Goal: Transaction & Acquisition: Purchase product/service

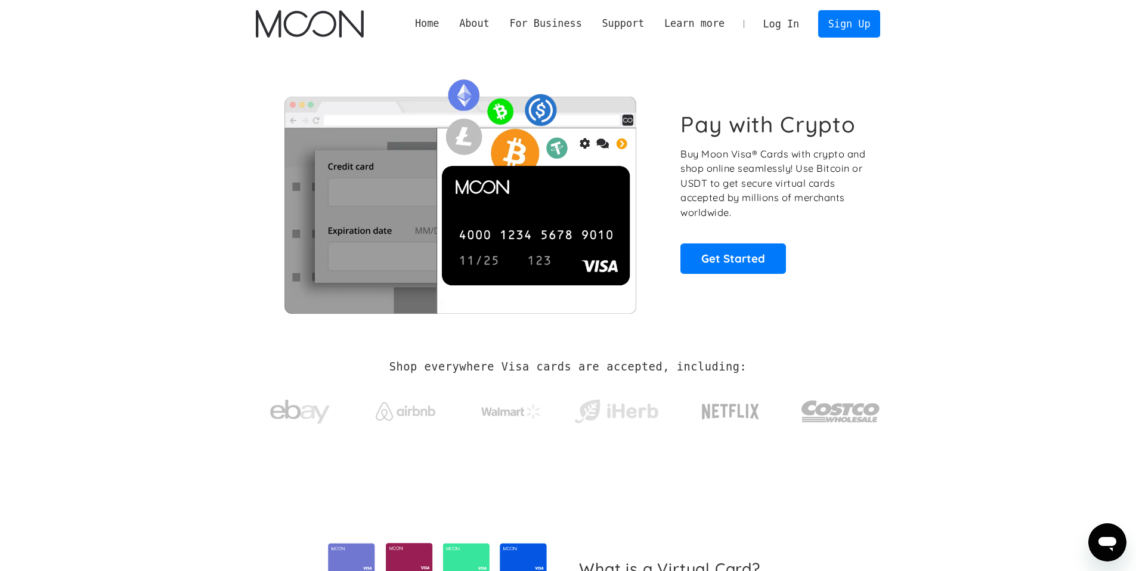
click at [781, 23] on link "Log In" at bounding box center [781, 24] width 56 height 26
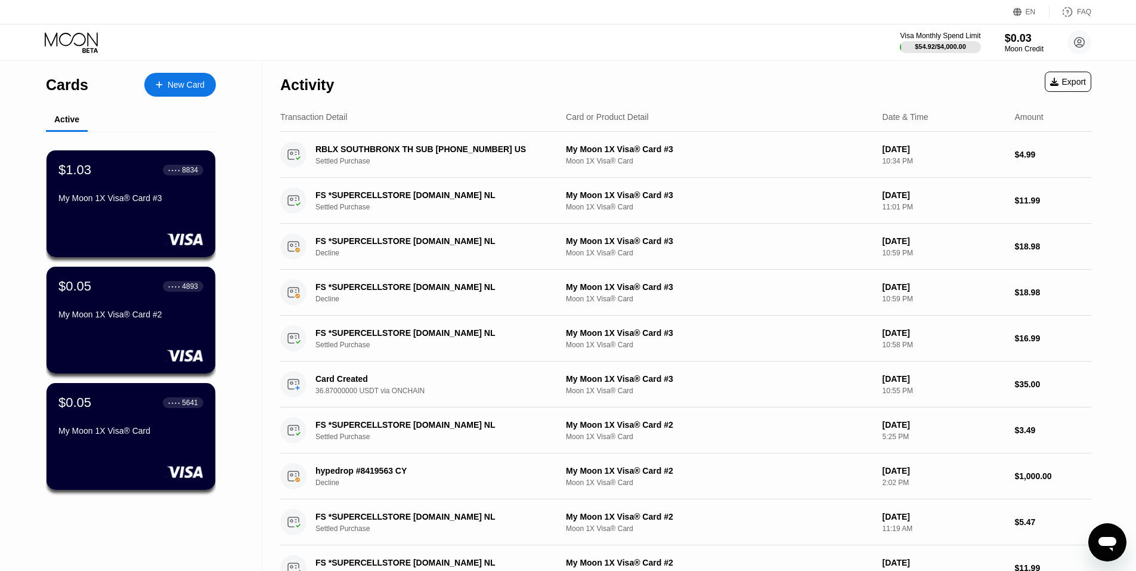
click at [179, 70] on div "Cards New Card" at bounding box center [131, 82] width 170 height 42
click at [174, 78] on div "New Card" at bounding box center [180, 85] width 72 height 24
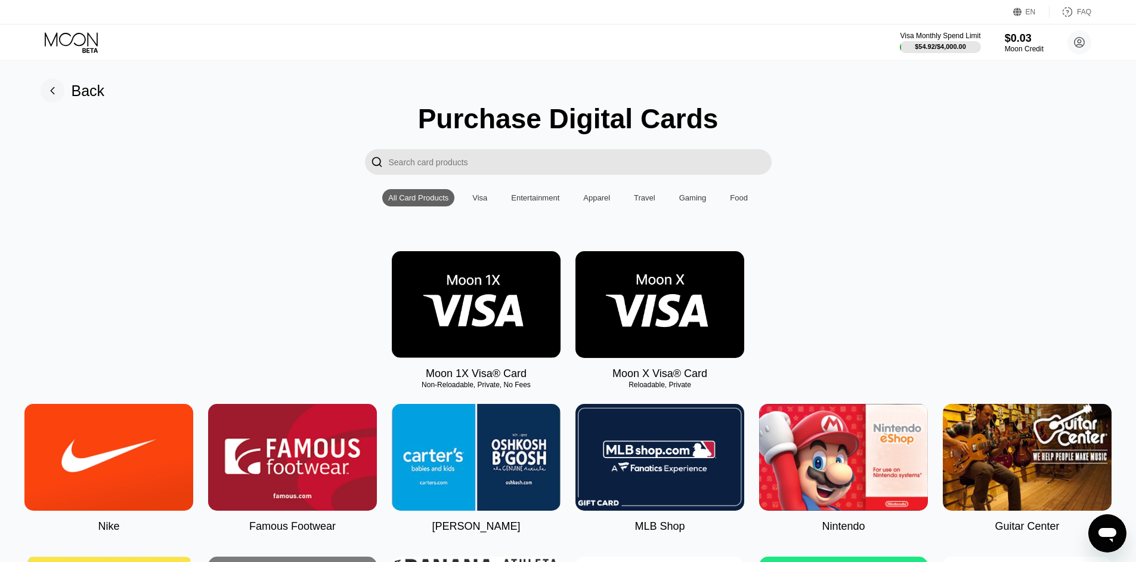
click at [620, 304] on img at bounding box center [660, 304] width 169 height 107
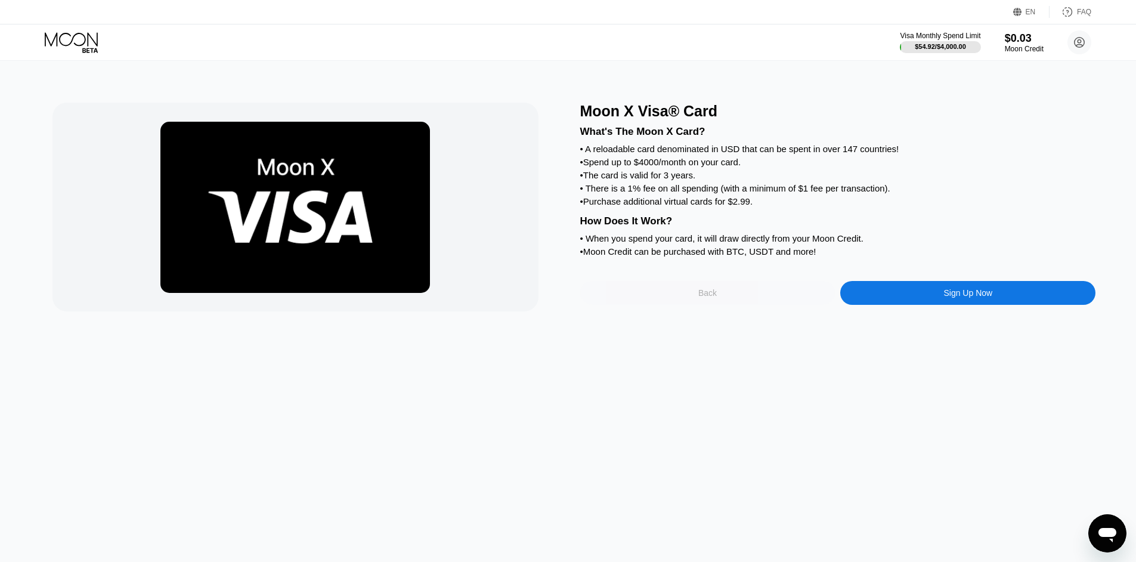
click at [700, 298] on div "Back" at bounding box center [708, 293] width 18 height 10
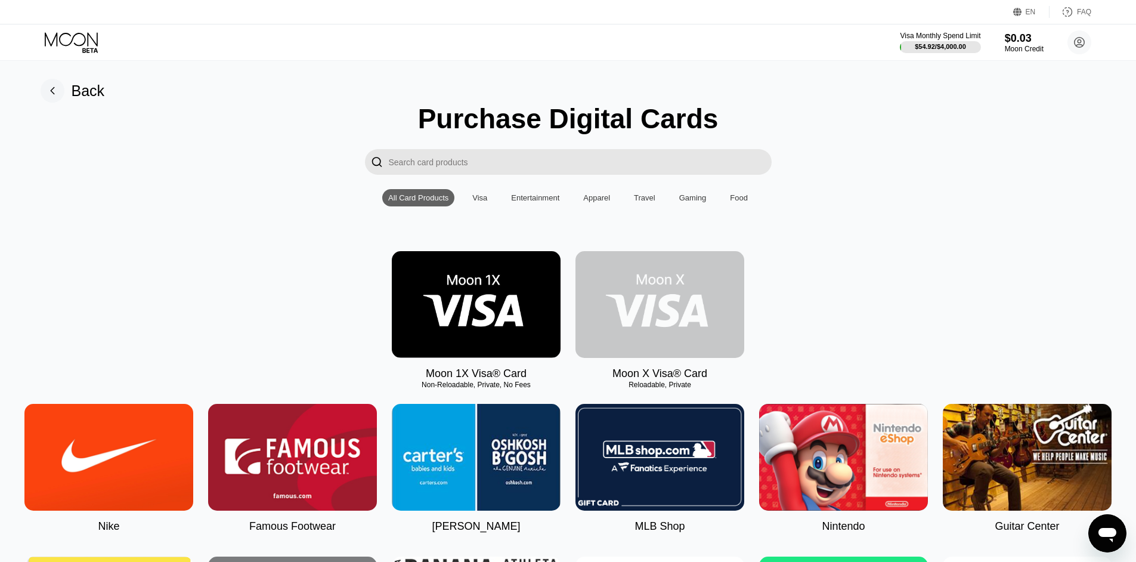
click at [638, 299] on img at bounding box center [660, 304] width 169 height 107
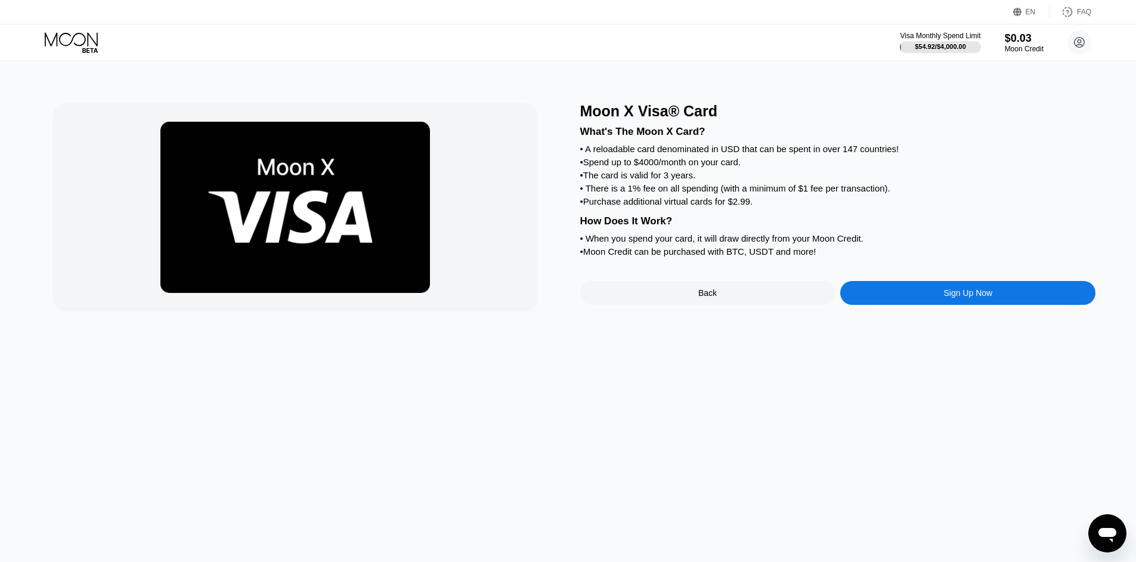
click at [648, 301] on div "Back" at bounding box center [707, 293] width 255 height 24
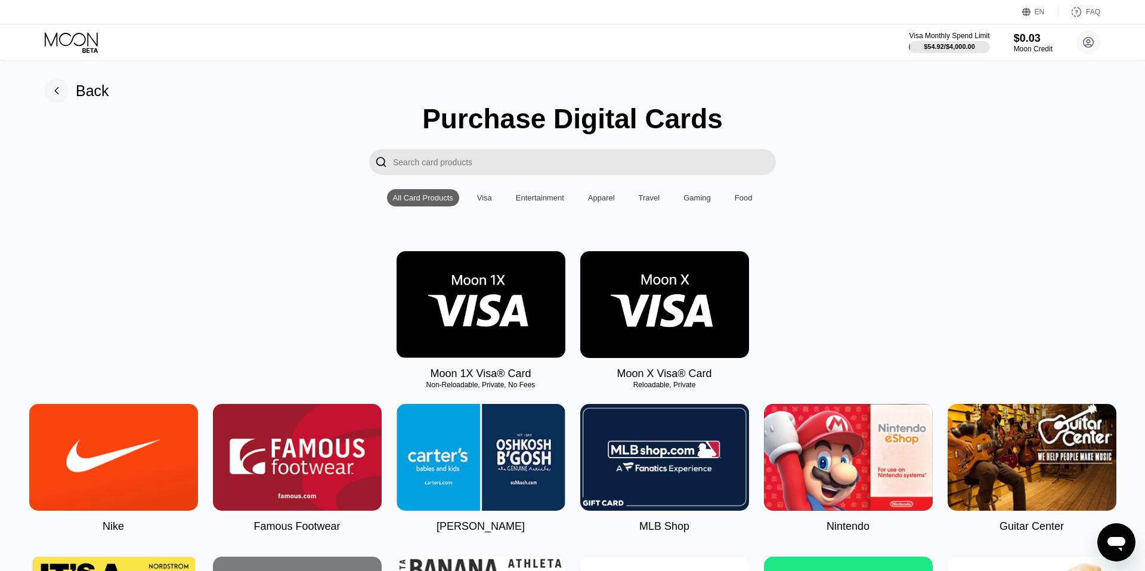
click at [445, 300] on img at bounding box center [481, 304] width 169 height 107
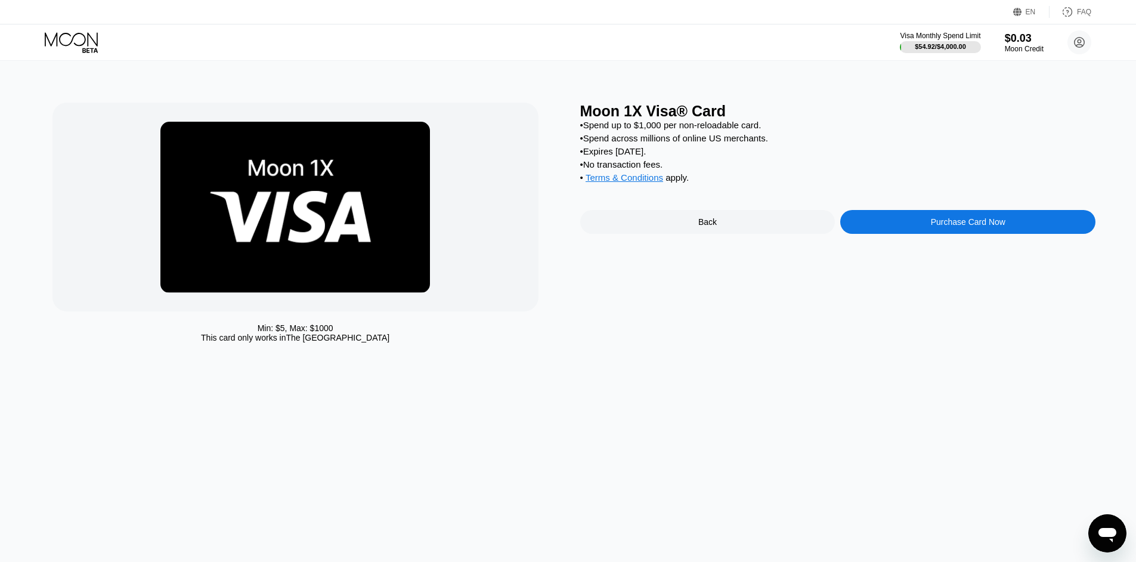
click at [918, 233] on div "Purchase Card Now" at bounding box center [967, 222] width 255 height 24
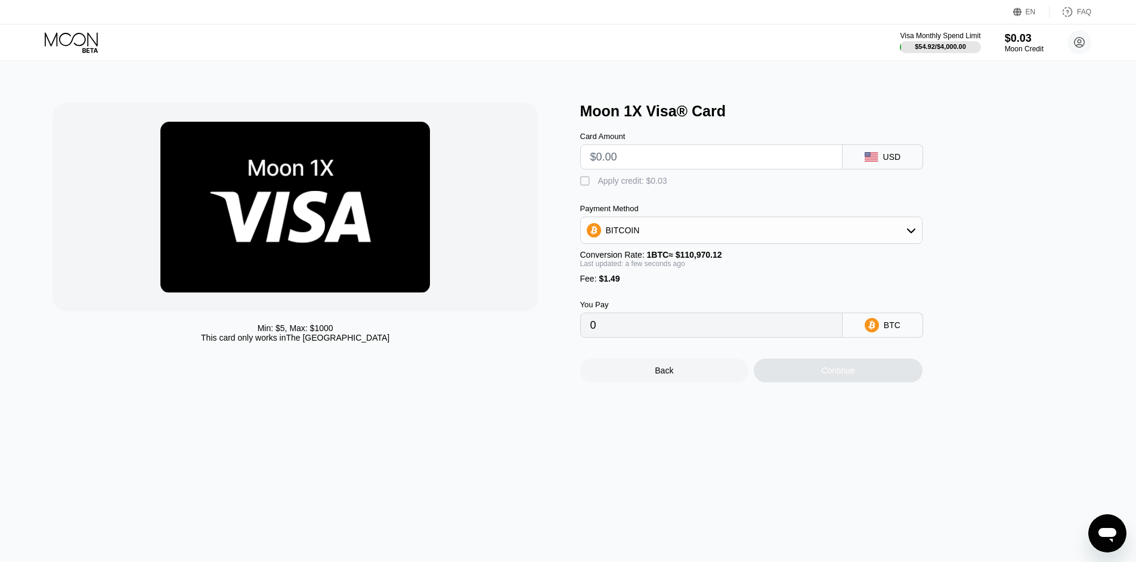
click at [687, 155] on input "text" at bounding box center [712, 157] width 242 height 24
type input "$2"
type input "0.00003145"
type input "$20"
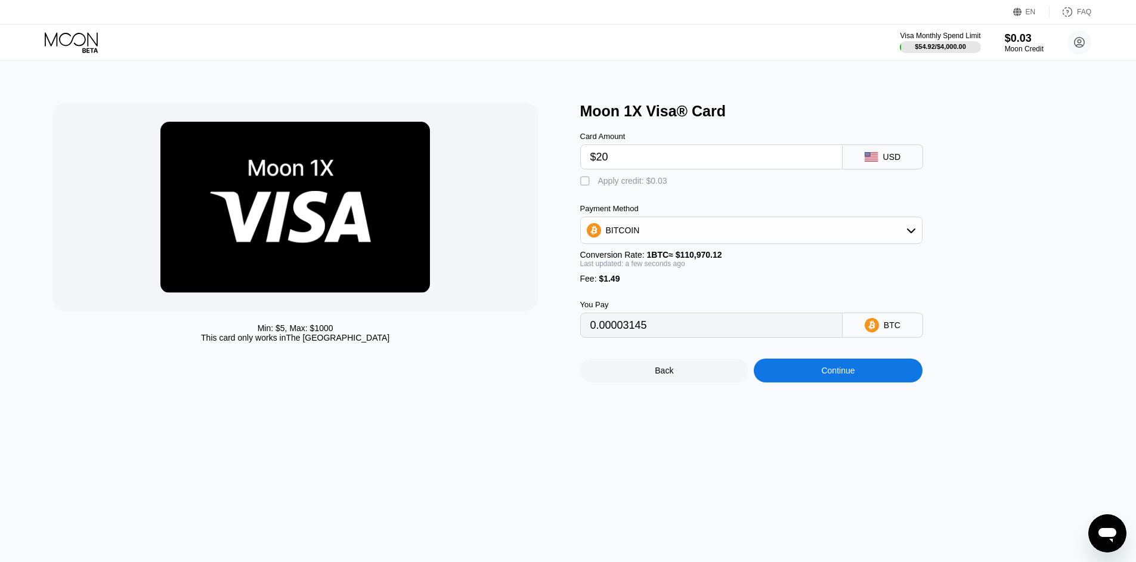
type input "0.00019366"
type input "$2"
type input "0.00003145"
type input "$1"
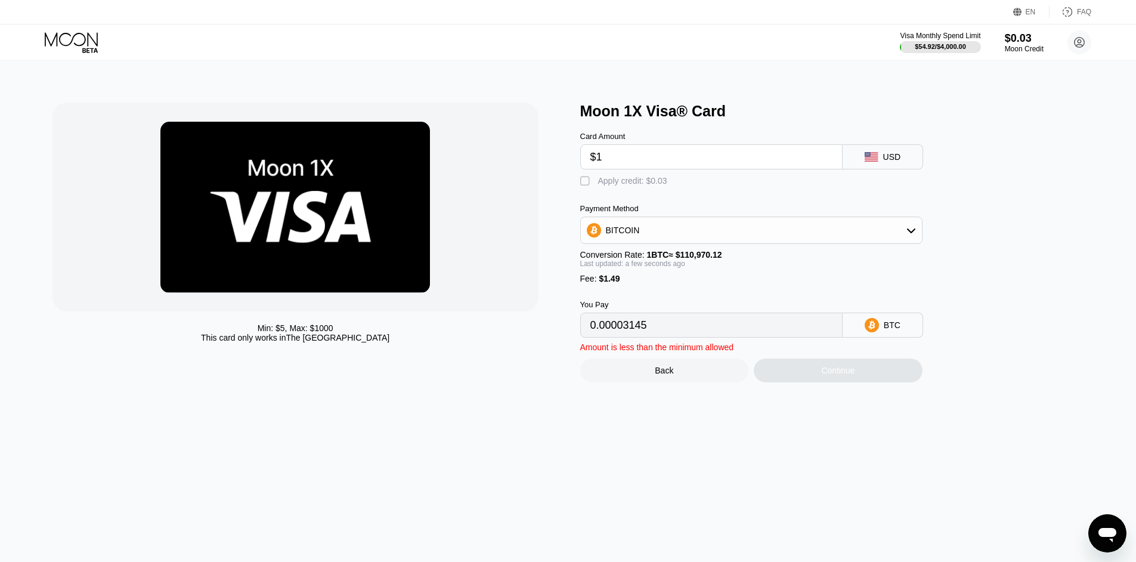
type input "0.00002244"
type input "$15"
type input "0.00014860"
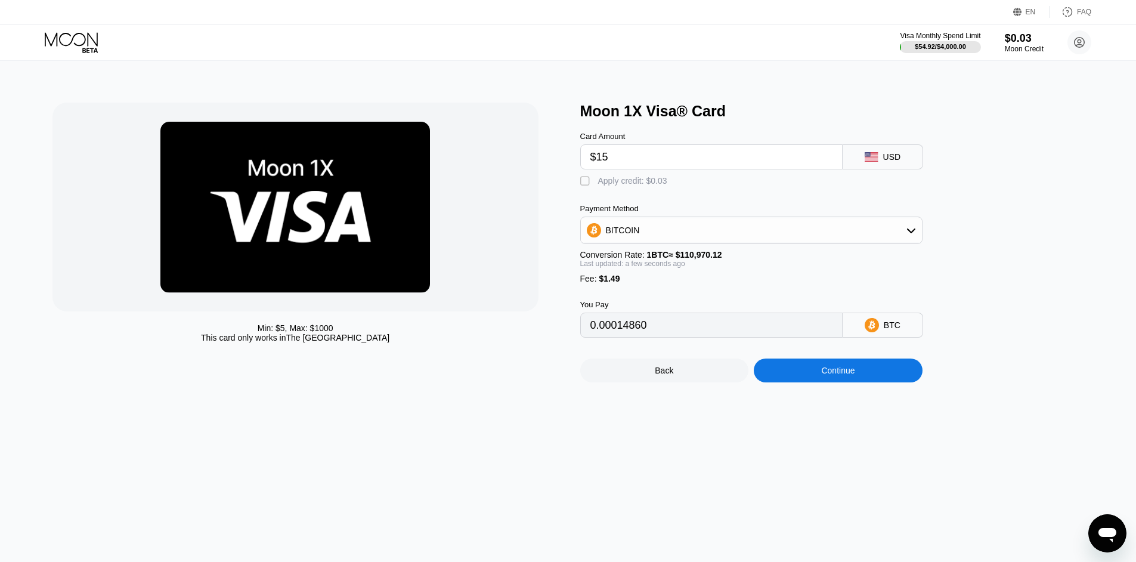
type input "$1"
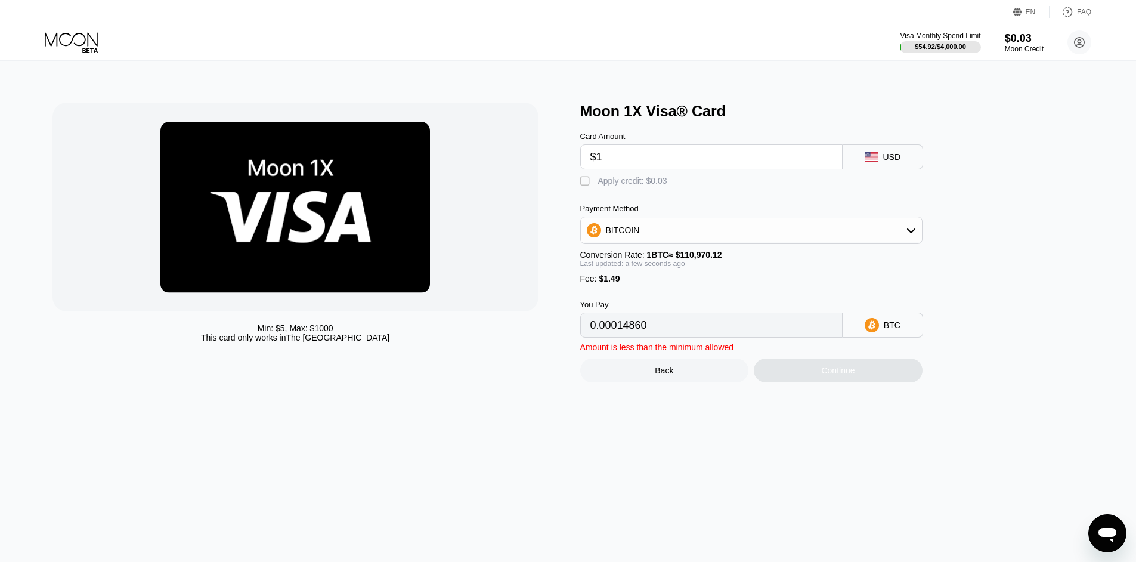
type input "0.00002244"
type input "$10"
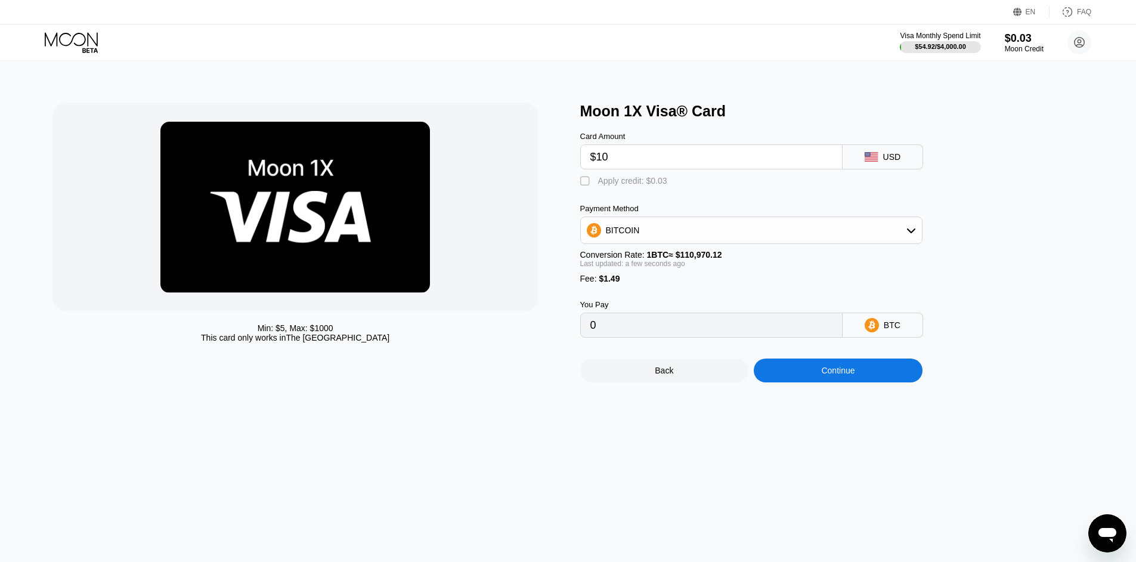
type input "0.00010355"
type input "$1"
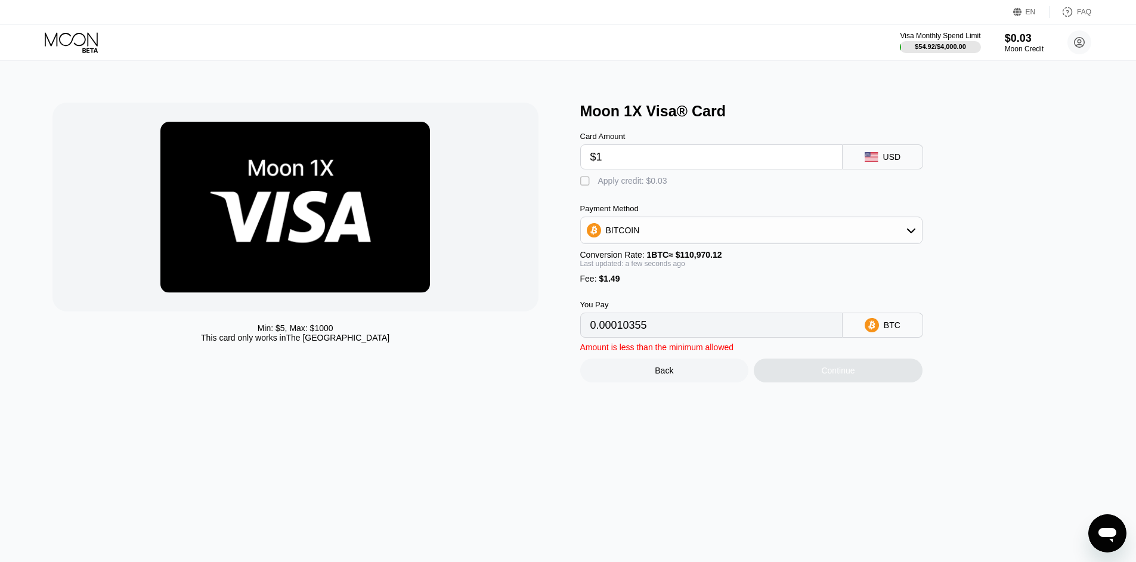
type input "0.00002244"
type input "0"
type input "$20"
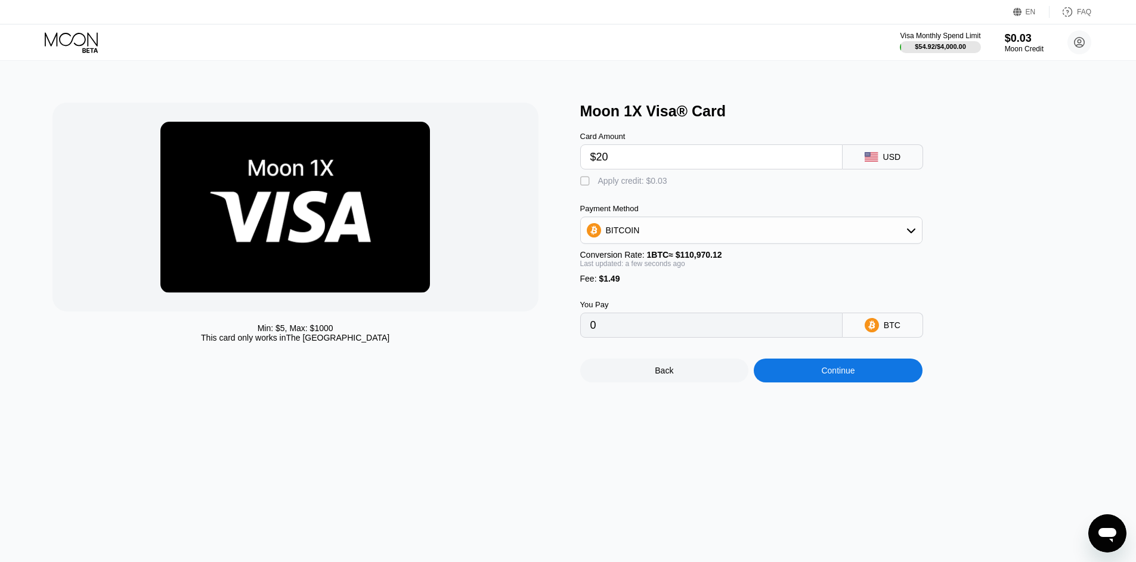
type input "0.00019366"
type input "$2"
type input "0.00003145"
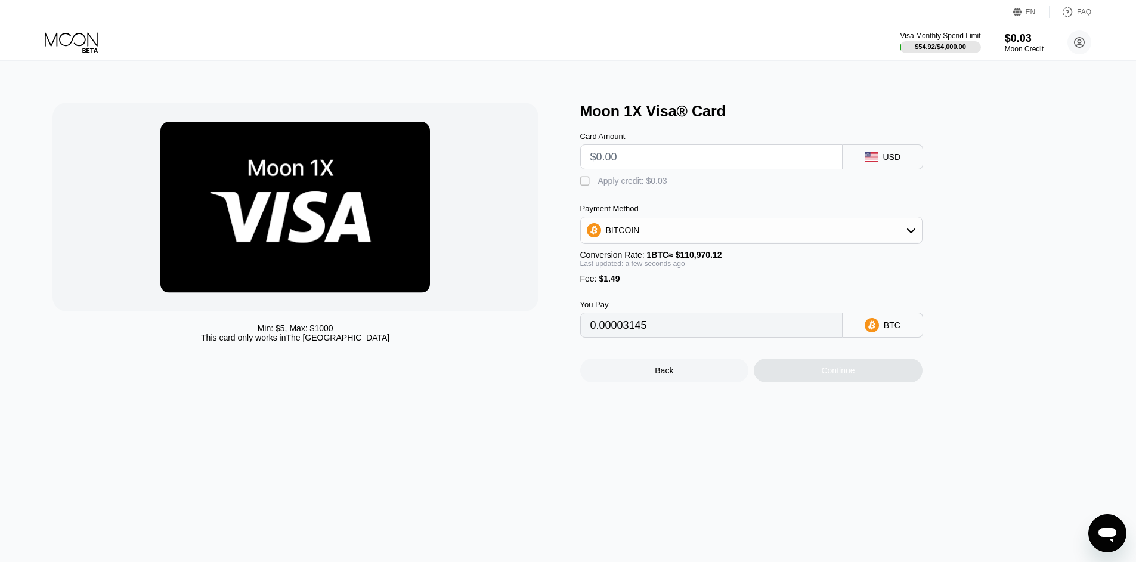
type input "0"
type input "$20"
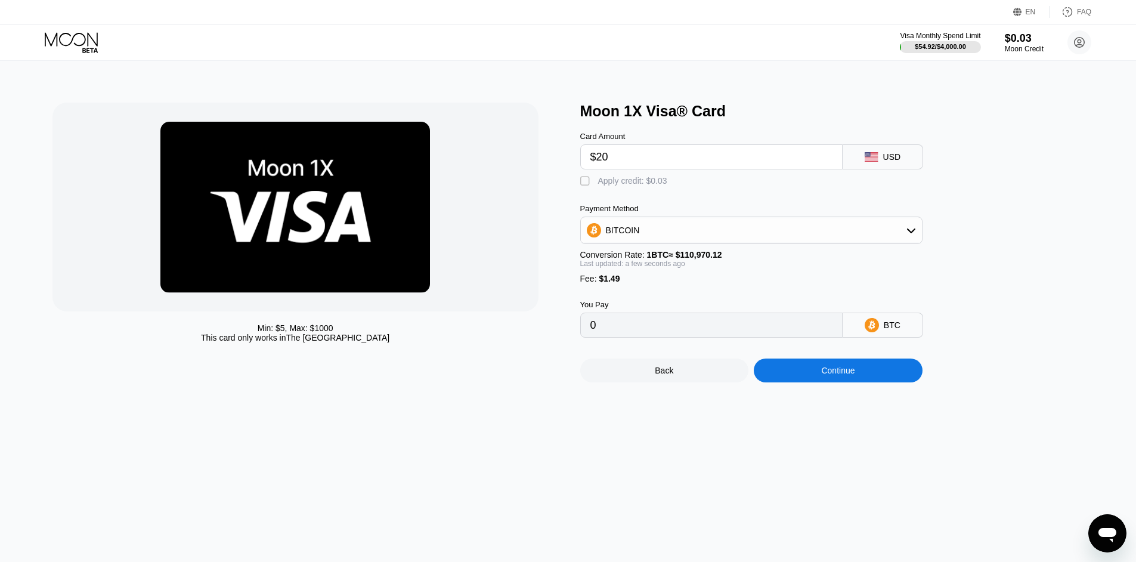
type input "0.00019366"
drag, startPoint x: 667, startPoint y: 147, endPoint x: 638, endPoint y: 156, distance: 30.6
click at [635, 156] on div "Card Amount $20" at bounding box center [711, 151] width 262 height 38
drag, startPoint x: 646, startPoint y: 156, endPoint x: 425, endPoint y: 149, distance: 221.4
click at [437, 147] on div "Min: $ 5 , Max: $ 1000 This card only works in The United States Moon 1X Visa® …" at bounding box center [568, 243] width 1032 height 280
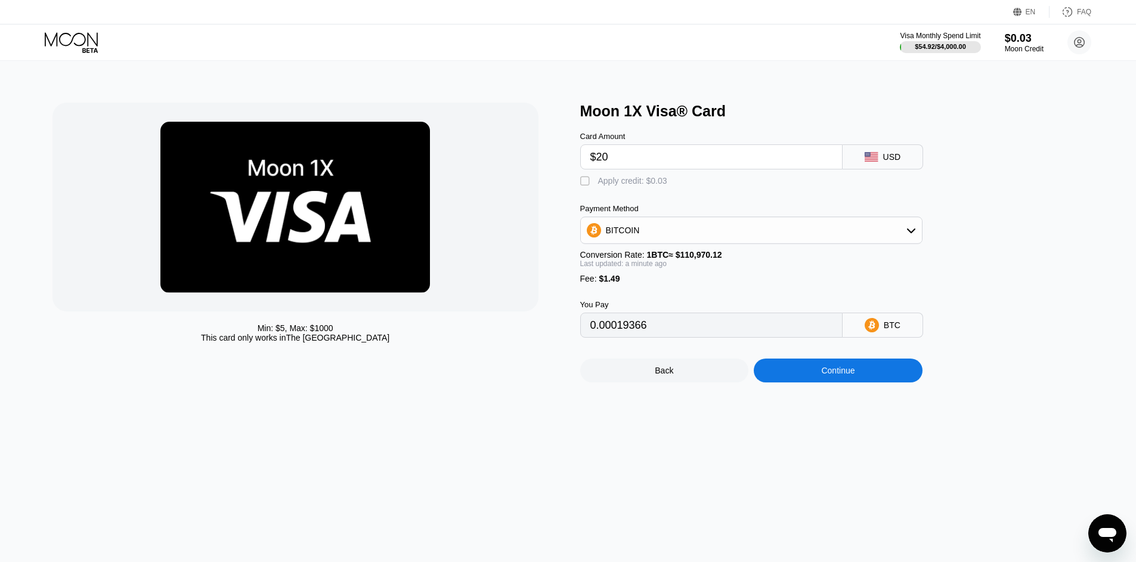
type input "$1"
type input "0.00002244"
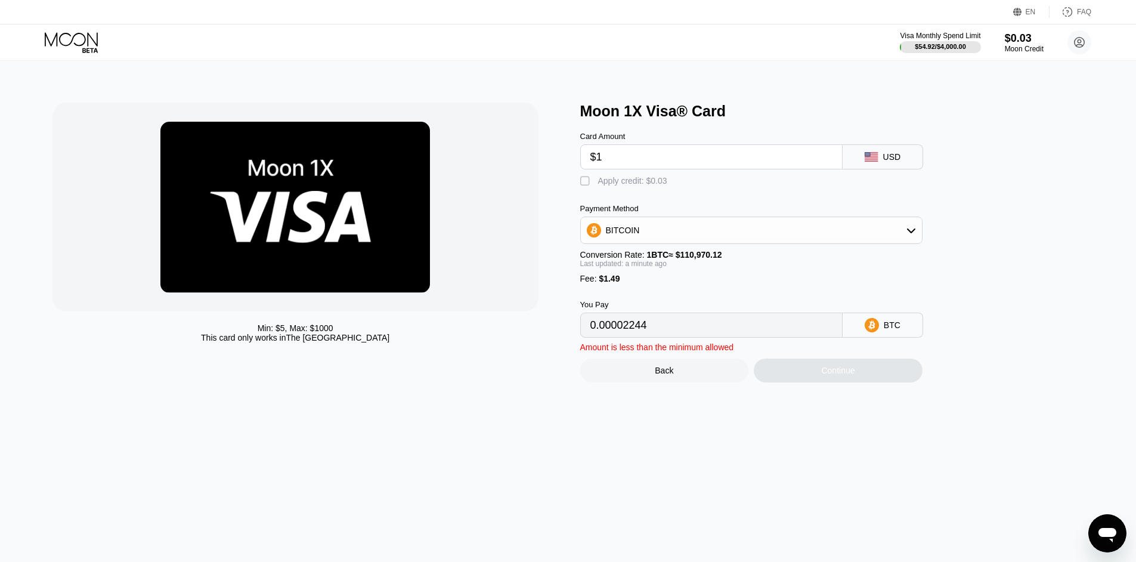
type input "$17"
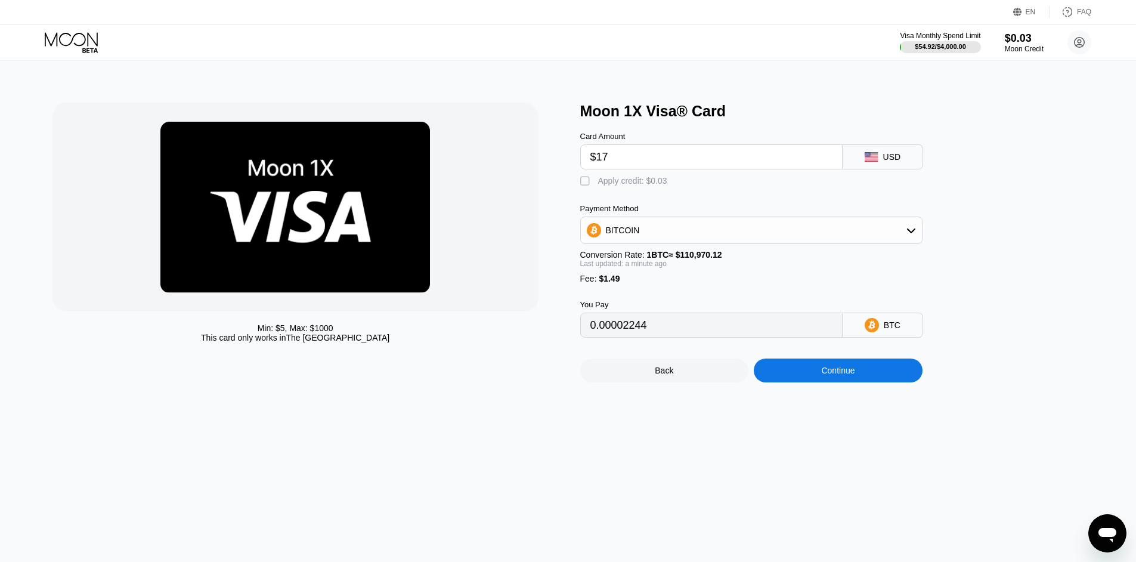
type input "0.00016663"
type input "$17"
drag, startPoint x: 623, startPoint y: 290, endPoint x: 591, endPoint y: 288, distance: 32.3
click at [591, 283] on div "Fee : $1.49" at bounding box center [751, 279] width 342 height 10
type input "0.00016639"
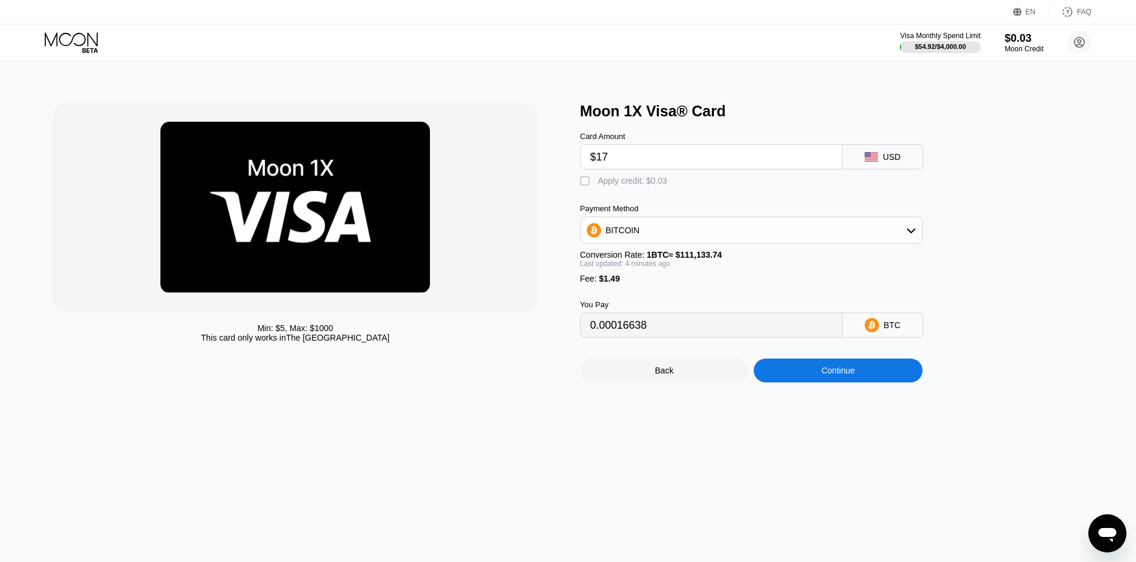
type input "0.00016627"
